Goal: Information Seeking & Learning: Learn about a topic

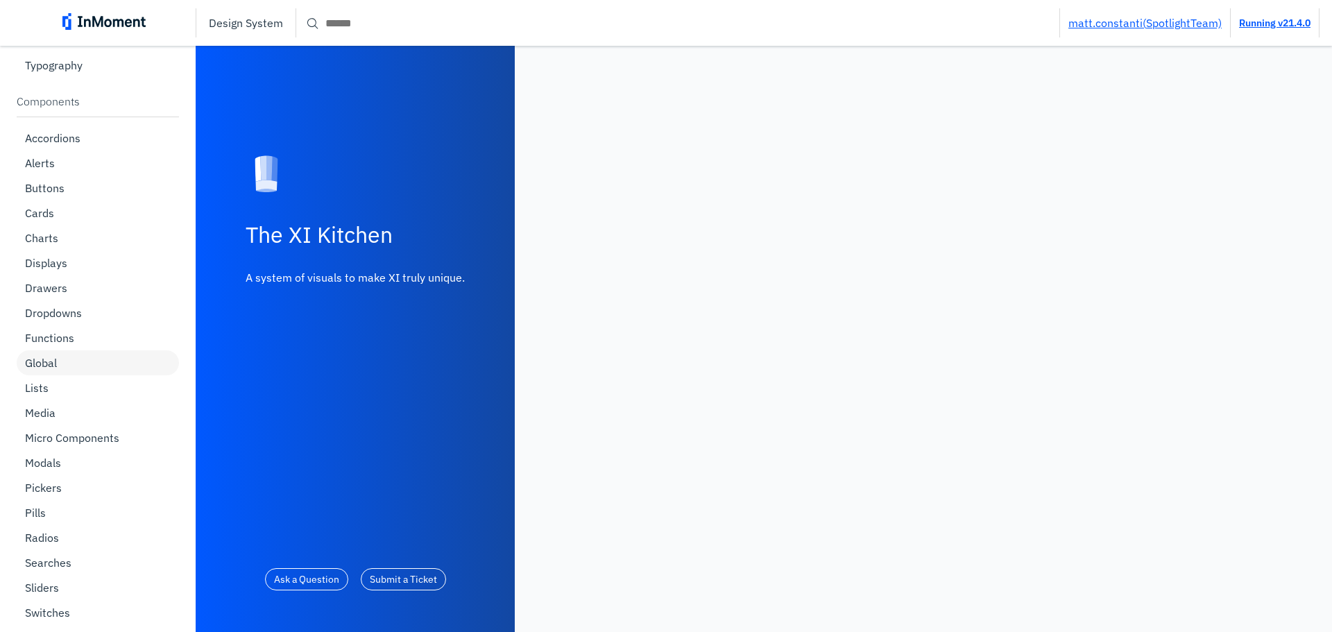
scroll to position [486, 0]
click at [68, 334] on div "Pickers" at bounding box center [98, 340] width 162 height 25
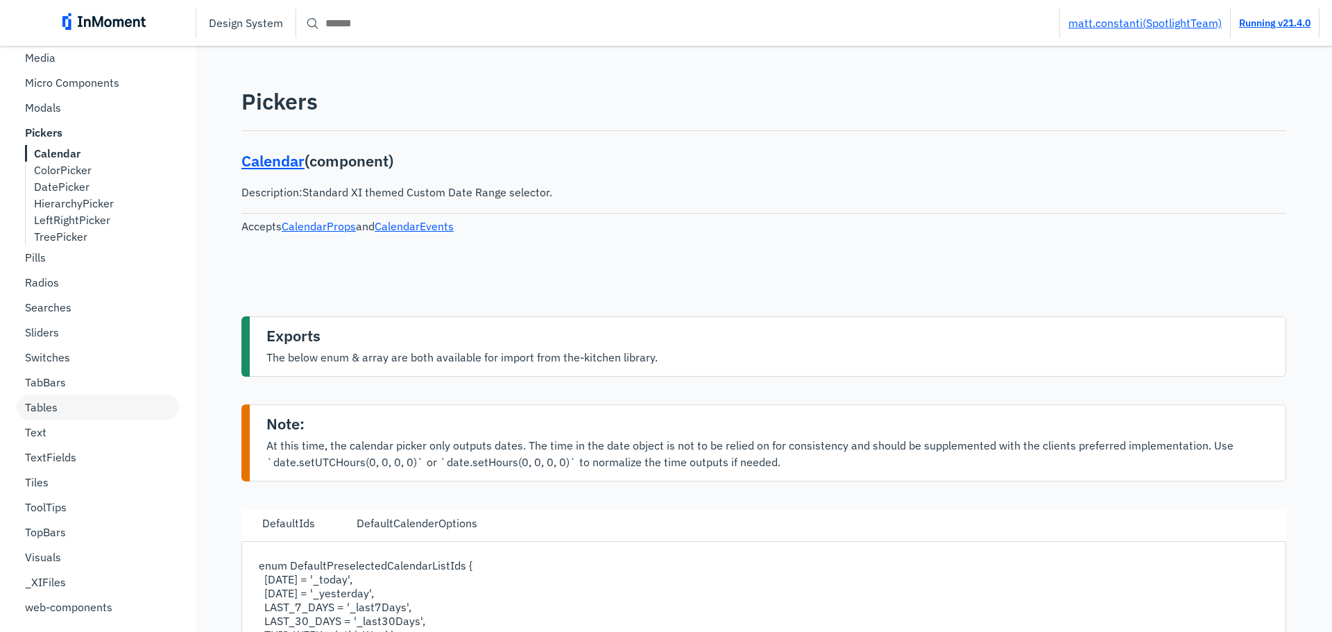
scroll to position [555, 0]
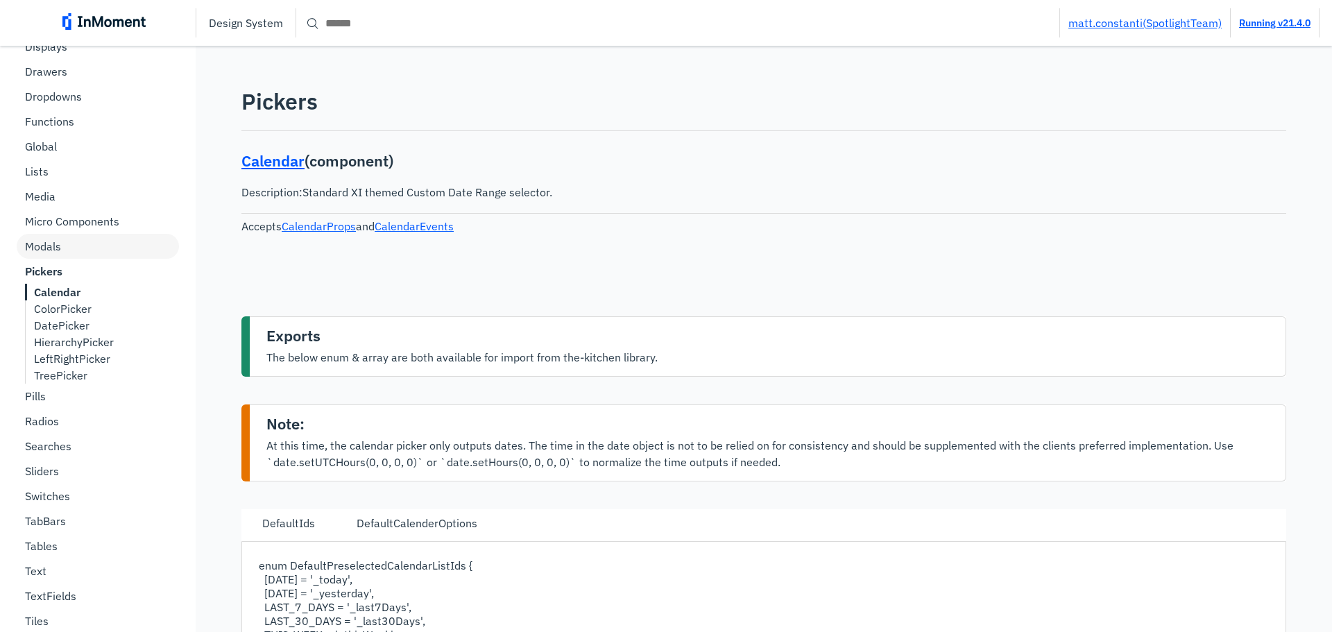
click at [39, 248] on p "Modals" at bounding box center [43, 246] width 36 height 14
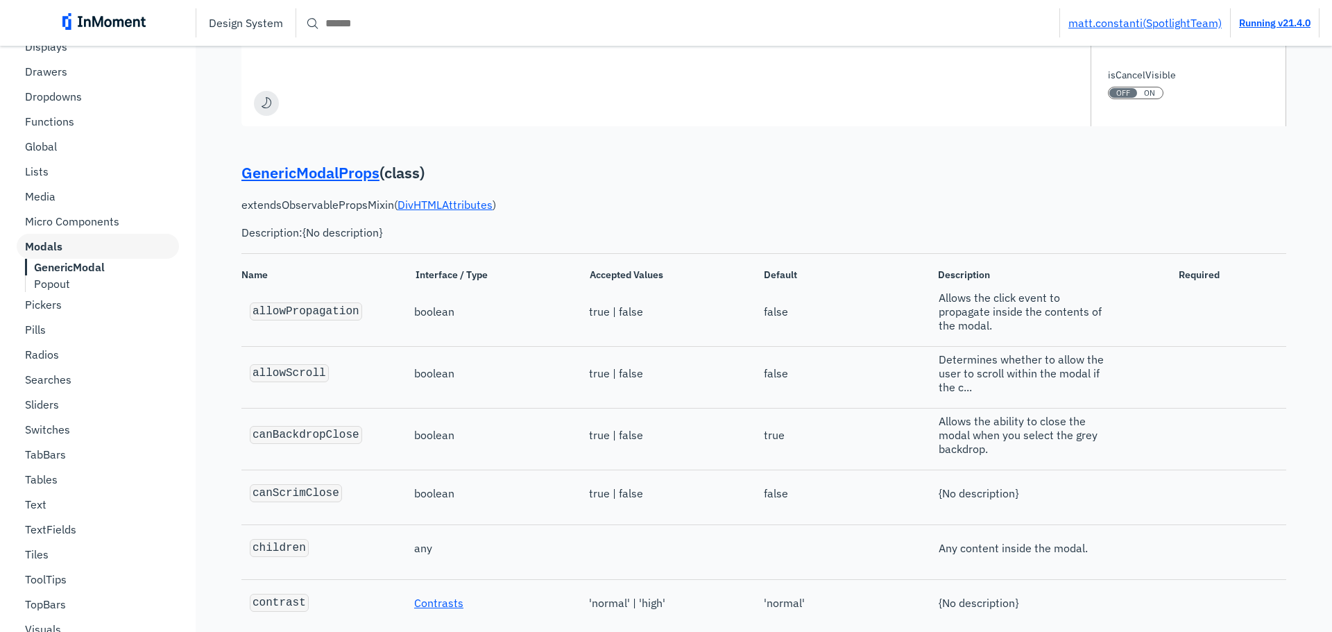
scroll to position [1318, 0]
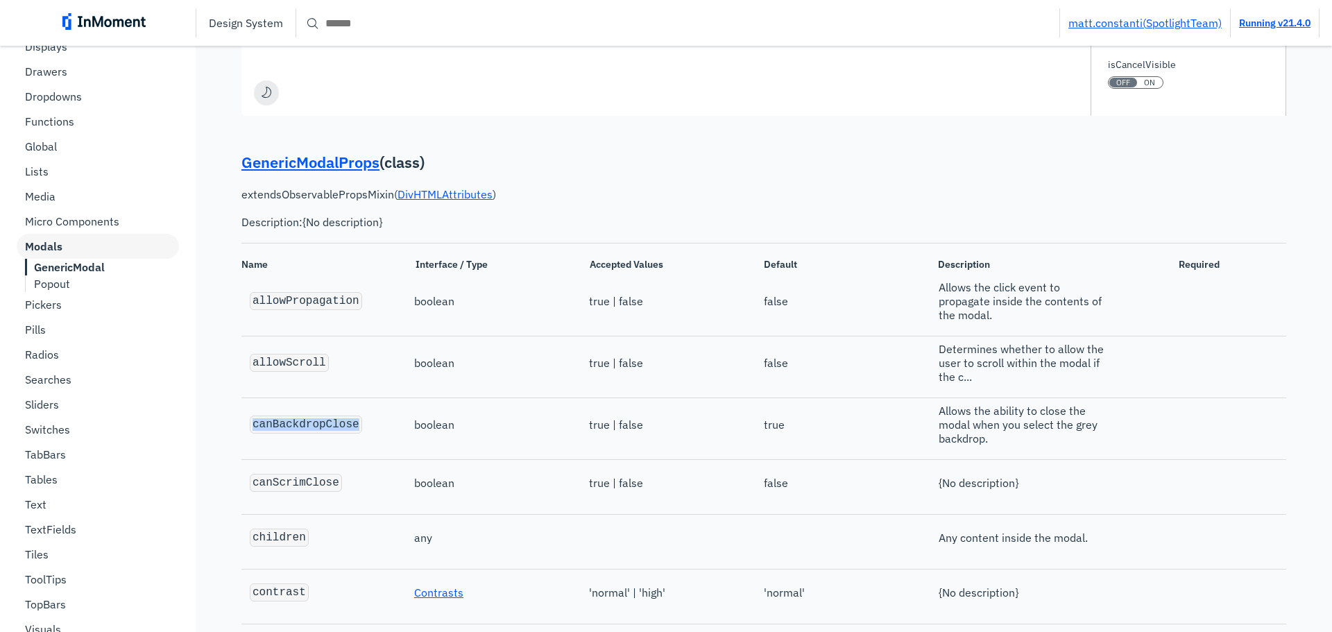
drag, startPoint x: 254, startPoint y: 422, endPoint x: 349, endPoint y: 426, distance: 95.1
click at [349, 426] on code "canBackdropClose" at bounding box center [305, 424] width 107 height 12
copy code "canBackdropClose"
click at [275, 478] on code "canScrimClose" at bounding box center [295, 483] width 87 height 12
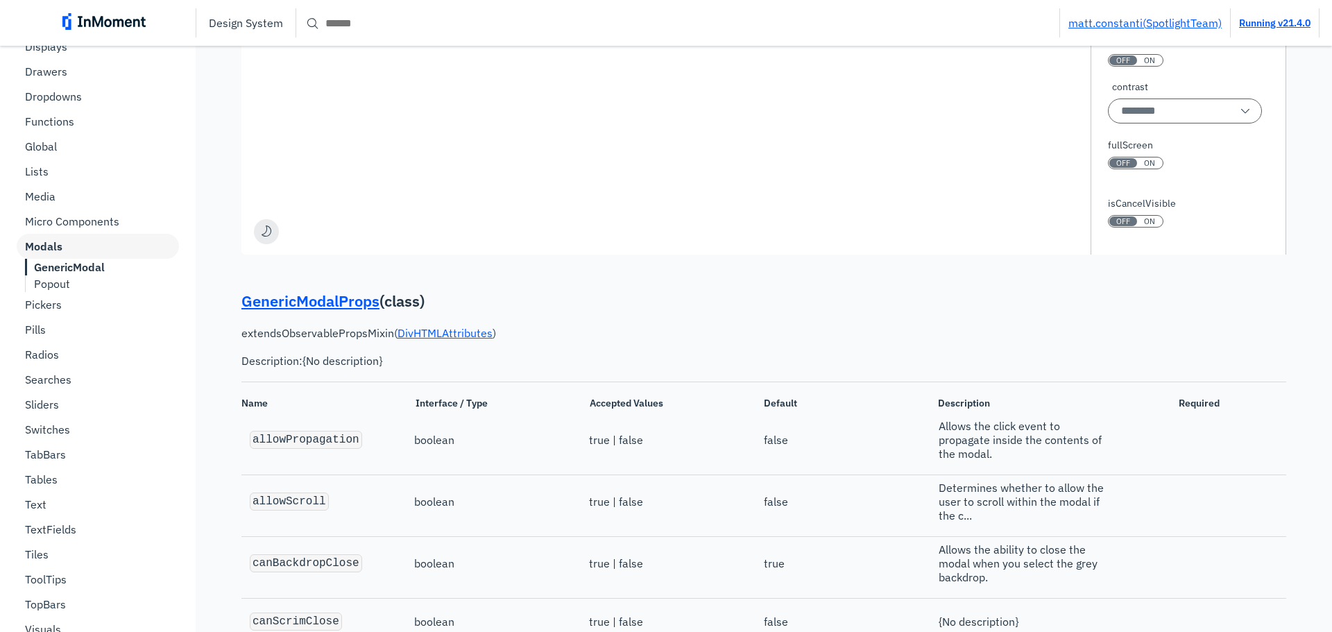
scroll to position [1734, 0]
